Goal: Transaction & Acquisition: Book appointment/travel/reservation

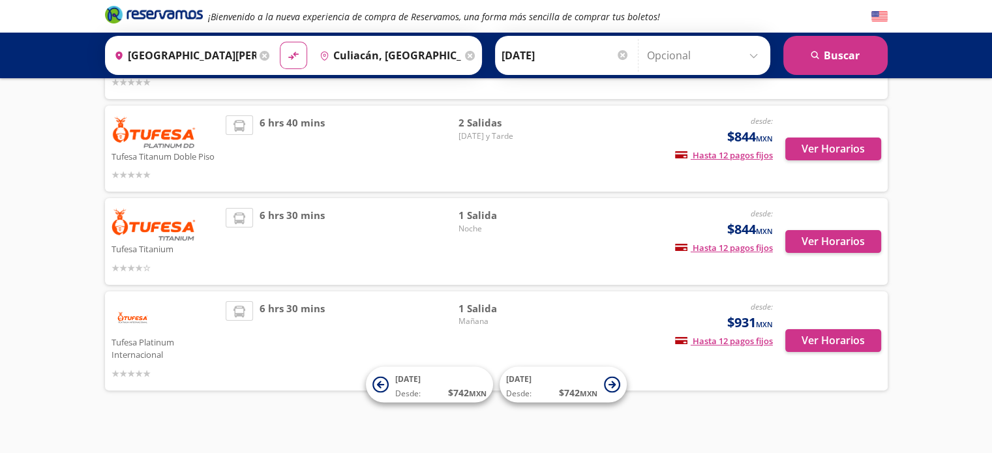
scroll to position [260, 0]
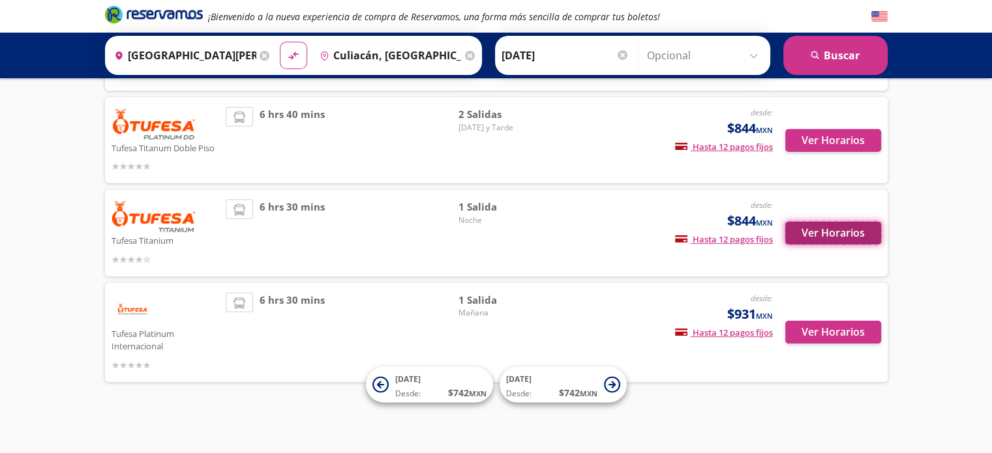
click at [822, 239] on button "Ver Horarios" at bounding box center [833, 233] width 96 height 23
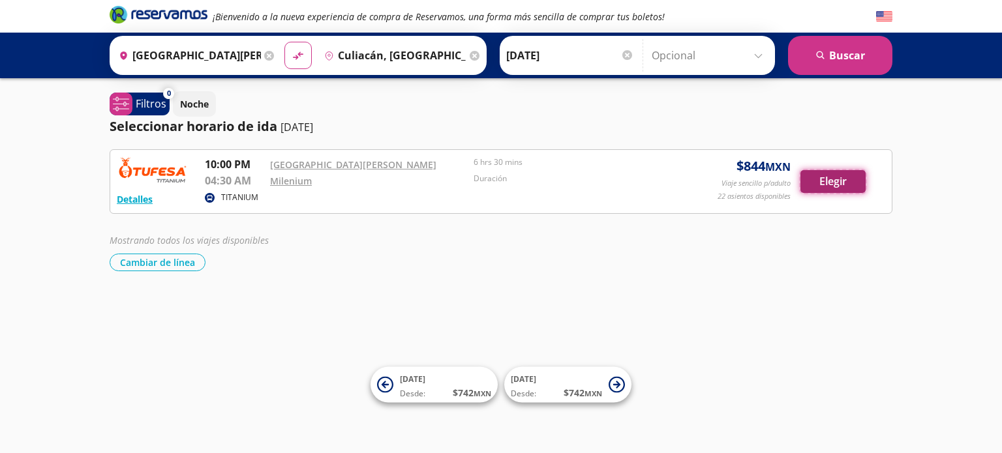
click at [854, 180] on button "Elegir" at bounding box center [832, 181] width 65 height 23
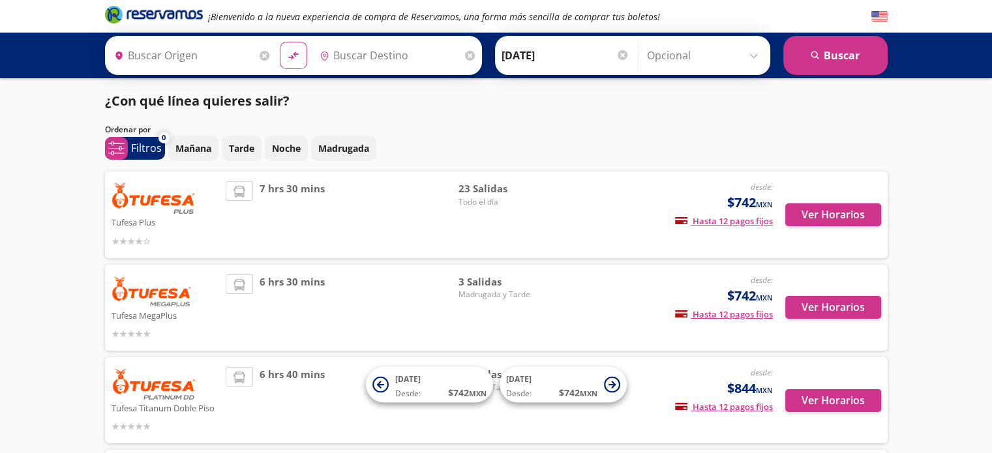
type input "[GEOGRAPHIC_DATA][PERSON_NAME], [GEOGRAPHIC_DATA]"
type input "Culiacán, [GEOGRAPHIC_DATA]"
